Goal: Navigation & Orientation: Find specific page/section

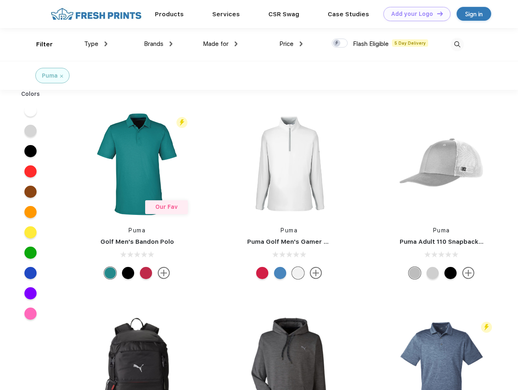
scroll to position [0, 0]
click at [414, 14] on link "Add your Logo Design Tool" at bounding box center [416, 14] width 67 height 14
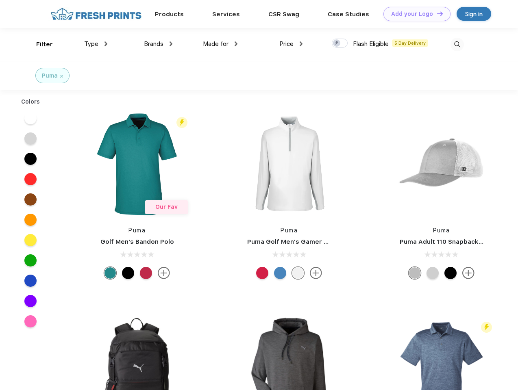
click at [0, 0] on div "Design Tool" at bounding box center [0, 0] width 0 height 0
click at [436, 13] on link "Add your Logo Design Tool" at bounding box center [416, 14] width 67 height 14
click at [39, 44] on div "Filter" at bounding box center [44, 44] width 17 height 9
click at [96, 44] on span "Type" at bounding box center [91, 43] width 14 height 7
click at [158, 44] on span "Brands" at bounding box center [154, 43] width 20 height 7
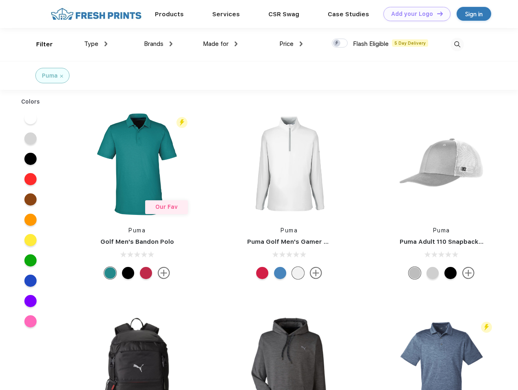
click at [220, 44] on span "Made for" at bounding box center [216, 43] width 26 height 7
click at [291, 44] on span "Price" at bounding box center [286, 43] width 14 height 7
click at [340, 43] on div at bounding box center [340, 43] width 16 height 9
click at [337, 43] on input "checkbox" at bounding box center [334, 40] width 5 height 5
click at [457, 44] on img at bounding box center [456, 44] width 13 height 13
